Goal: Task Accomplishment & Management: Manage account settings

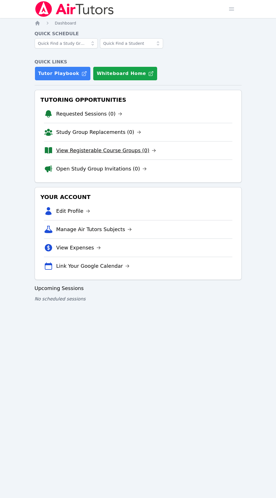
click at [121, 151] on link "View Registerable Course Groups (0)" at bounding box center [106, 151] width 100 height 8
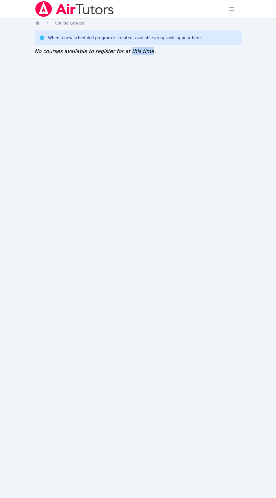
click at [175, 277] on div "Home Sessions Study Groups Students Messages Open user menu Amelia Roberson Ope…" at bounding box center [138, 249] width 276 height 498
click at [195, 202] on div "Home Sessions Study Groups Students Messages Open user menu Amelia Roberson Ope…" at bounding box center [138, 249] width 276 height 498
